Goal: Information Seeking & Learning: Check status

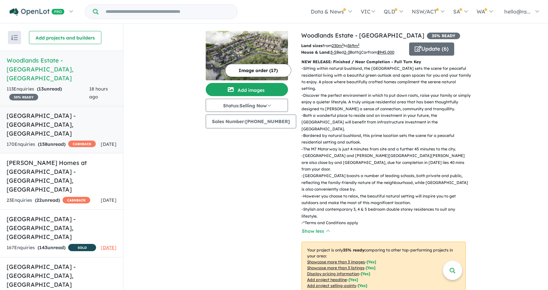
click at [68, 111] on h5 "[GEOGRAPHIC_DATA] - [GEOGRAPHIC_DATA] , [GEOGRAPHIC_DATA]" at bounding box center [62, 124] width 110 height 27
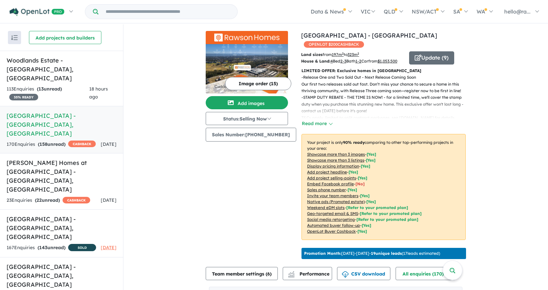
click at [328, 127] on div "- Release One and Two Sold Out - Next Release Coming Soon Our first two release…" at bounding box center [380, 101] width 169 height 54
click at [326, 127] on button "Read more" at bounding box center [316, 124] width 31 height 8
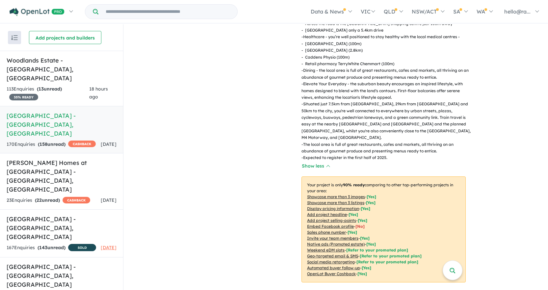
scroll to position [329, 0]
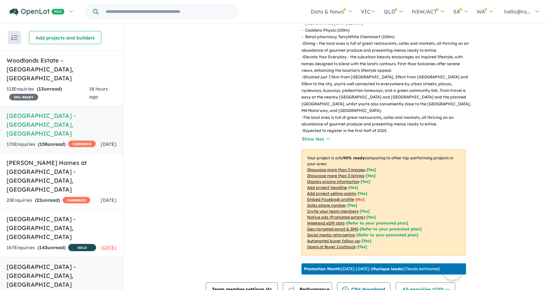
click at [68, 262] on h5 "[GEOGRAPHIC_DATA] - [GEOGRAPHIC_DATA] , [GEOGRAPHIC_DATA]" at bounding box center [62, 275] width 110 height 27
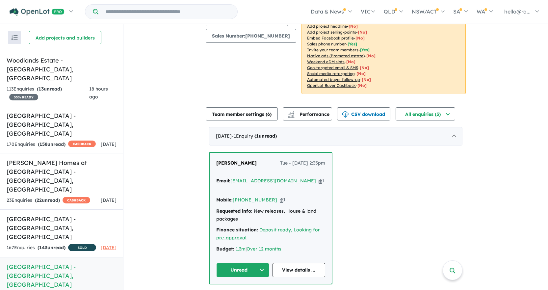
scroll to position [94, 0]
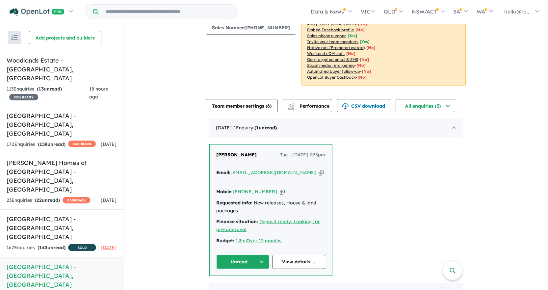
click at [318, 169] on icon "button" at bounding box center [320, 172] width 5 height 7
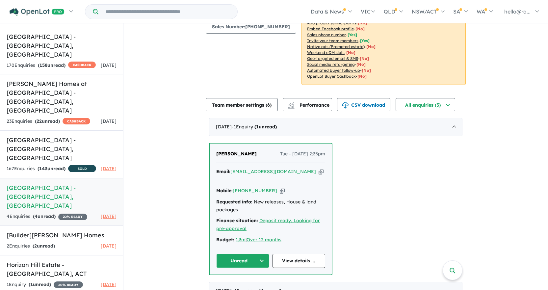
scroll to position [78, 0]
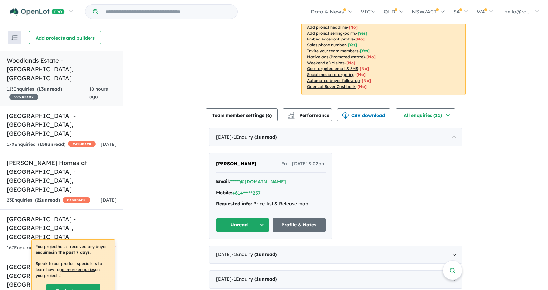
click at [55, 86] on strong "( 13 unread)" at bounding box center [49, 89] width 25 height 6
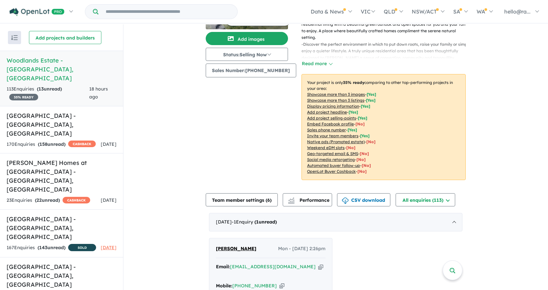
scroll to position [99, 0]
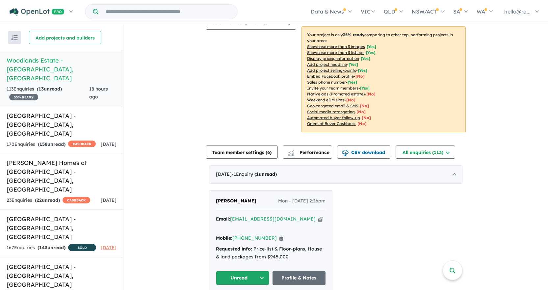
click at [318, 222] on icon "button" at bounding box center [320, 218] width 5 height 7
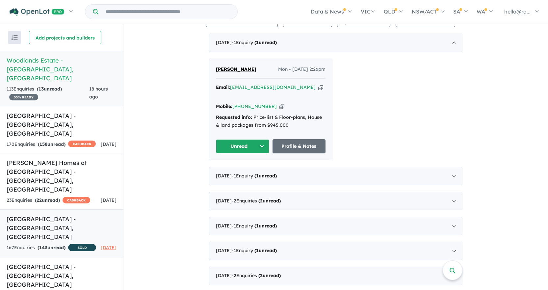
click at [74, 215] on h5 "[GEOGRAPHIC_DATA] - [GEOGRAPHIC_DATA] , [GEOGRAPHIC_DATA]" at bounding box center [62, 228] width 110 height 27
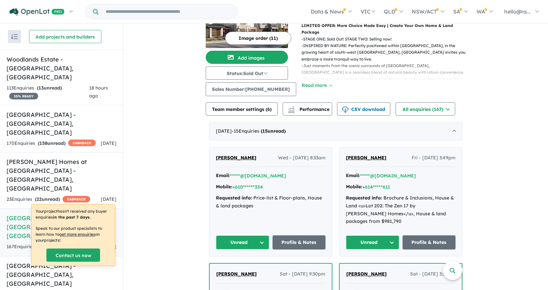
scroll to position [33, 0]
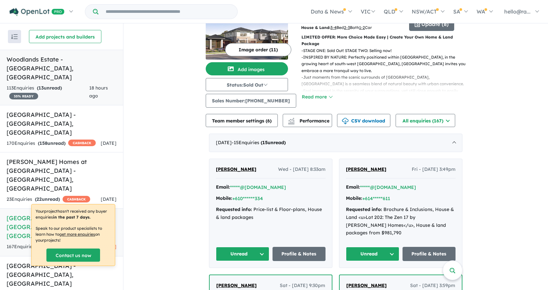
click at [82, 84] on div "113 Enquir ies ( 13 unread) 35 % READY" at bounding box center [48, 92] width 83 height 16
